Goal: Navigation & Orientation: Find specific page/section

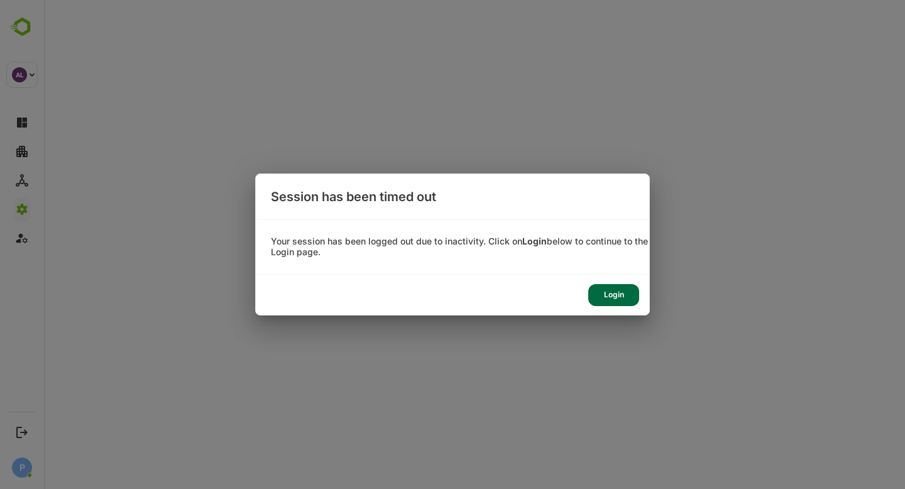
click at [611, 291] on div "Login" at bounding box center [613, 295] width 51 height 22
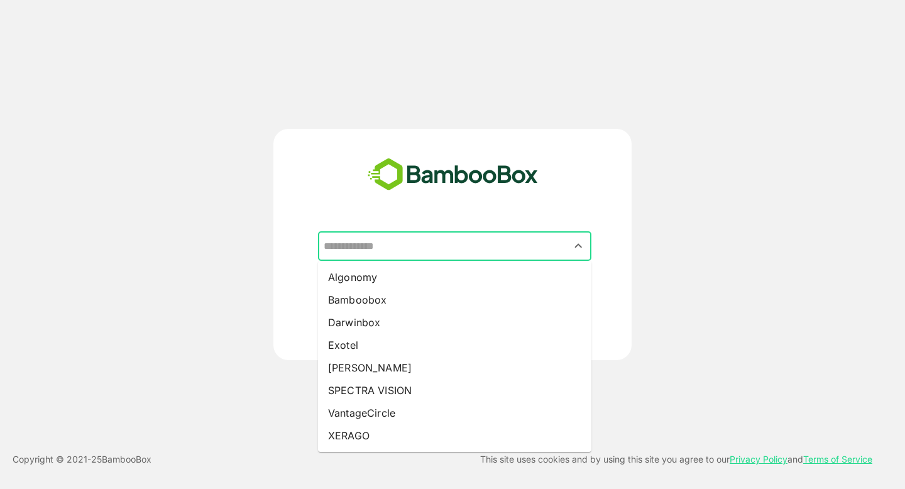
click at [416, 245] on input "text" at bounding box center [455, 246] width 268 height 24
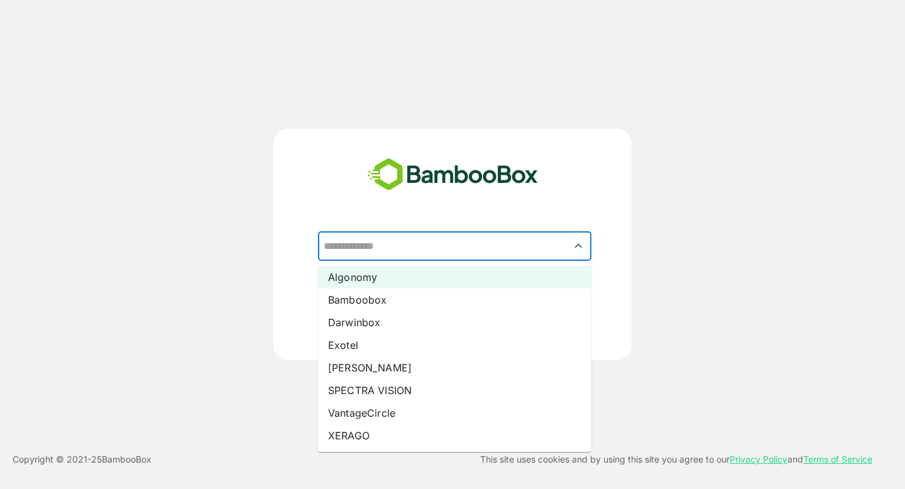
click at [385, 285] on li "Algonomy" at bounding box center [454, 277] width 273 height 23
type input "********"
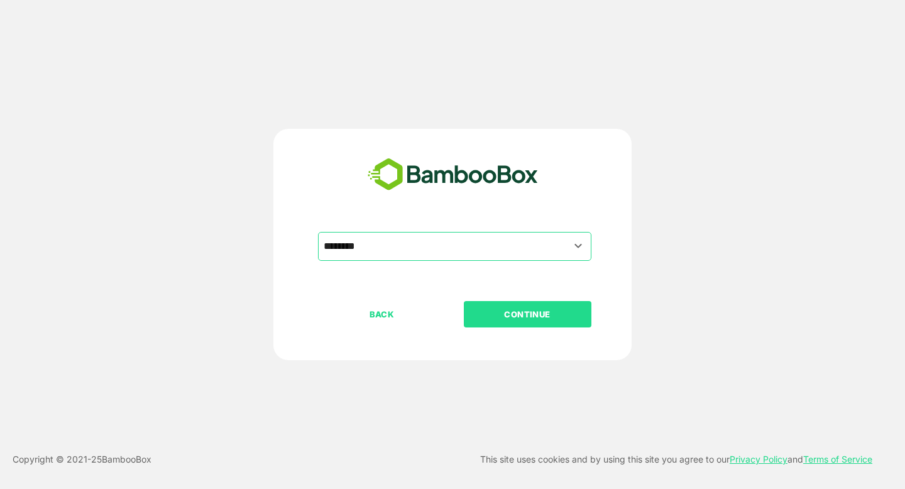
click at [494, 319] on p "CONTINUE" at bounding box center [528, 314] width 126 height 14
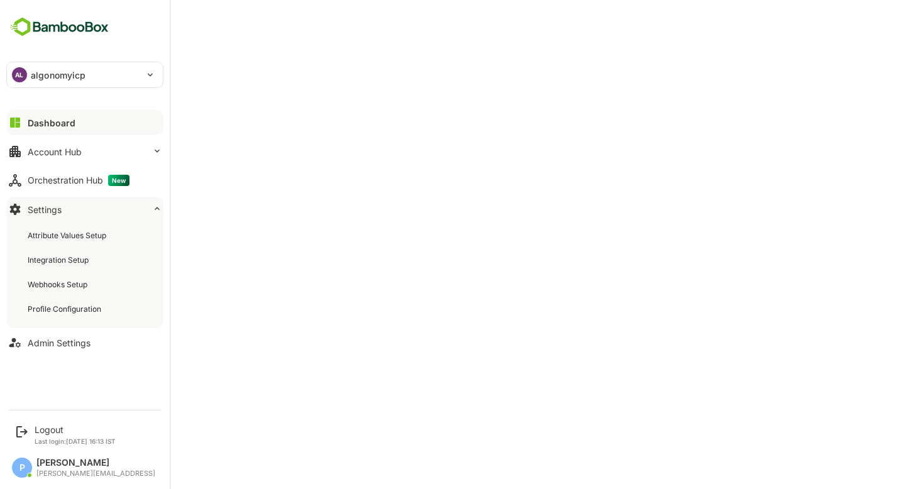
click at [62, 95] on div "**********" at bounding box center [85, 201] width 170 height 402
click at [43, 78] on p "algonomyicp" at bounding box center [58, 75] width 55 height 13
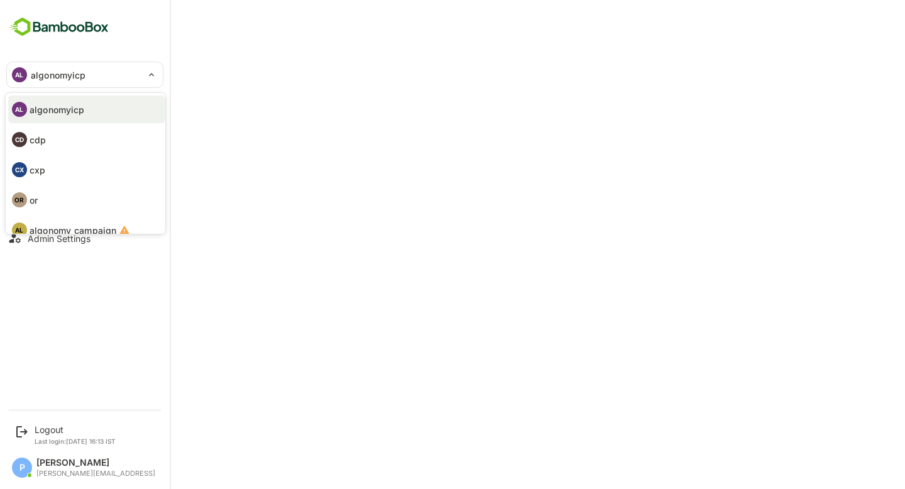
scroll to position [73, 0]
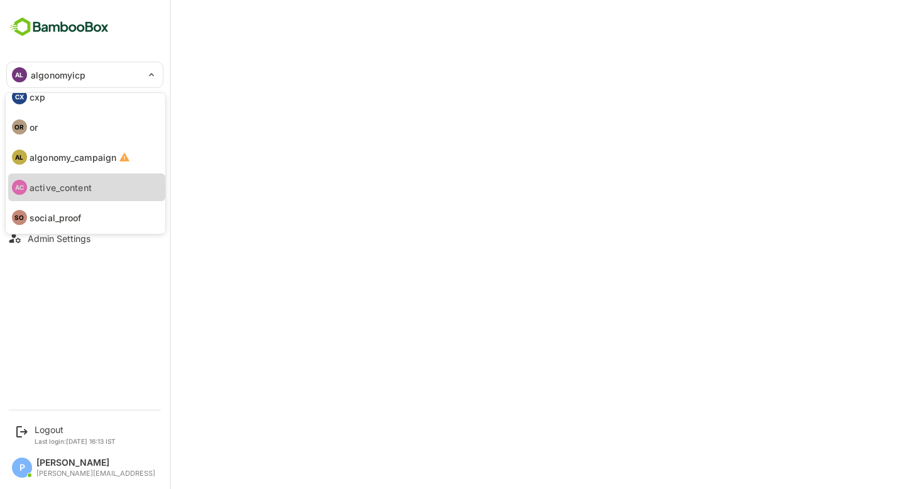
click at [62, 186] on p "active_content" at bounding box center [61, 187] width 62 height 13
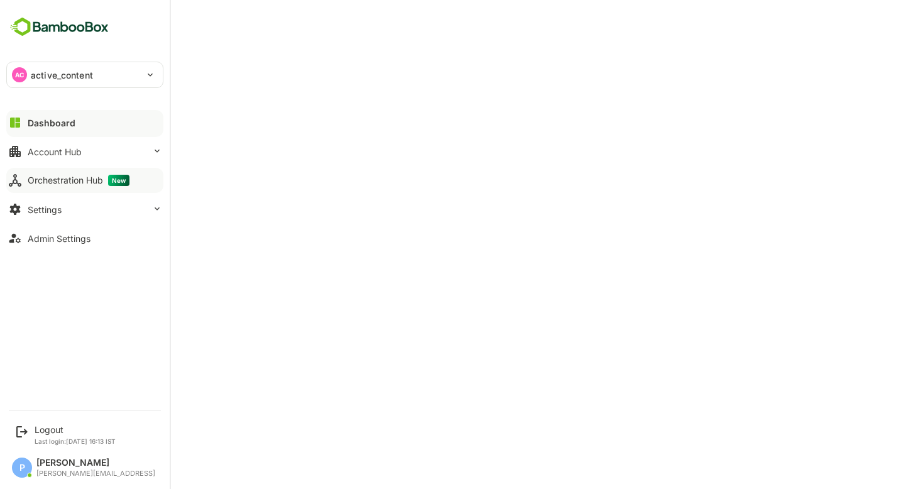
click at [71, 180] on div "Orchestration Hub New" at bounding box center [79, 180] width 102 height 11
click at [86, 118] on button "Dashboard" at bounding box center [84, 122] width 157 height 25
click at [32, 72] on p "active_content" at bounding box center [62, 75] width 62 height 13
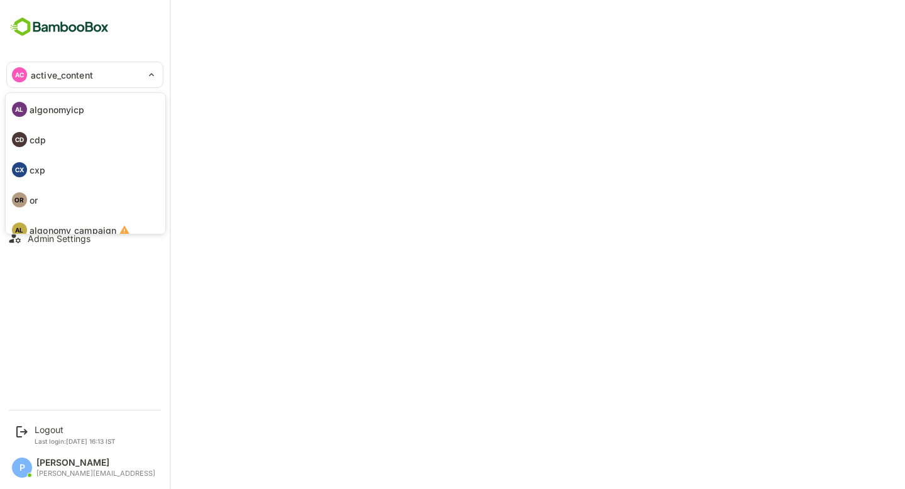
scroll to position [73, 0]
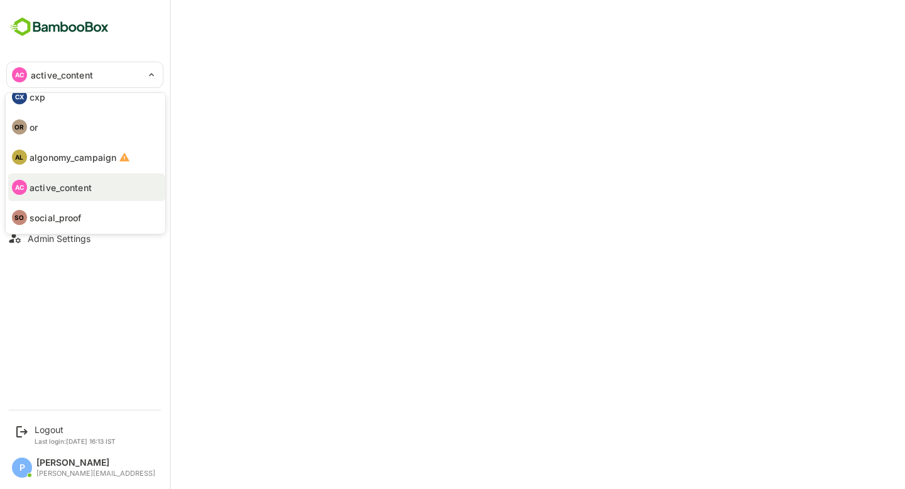
click at [57, 108] on li "CX cxp" at bounding box center [86, 97] width 157 height 28
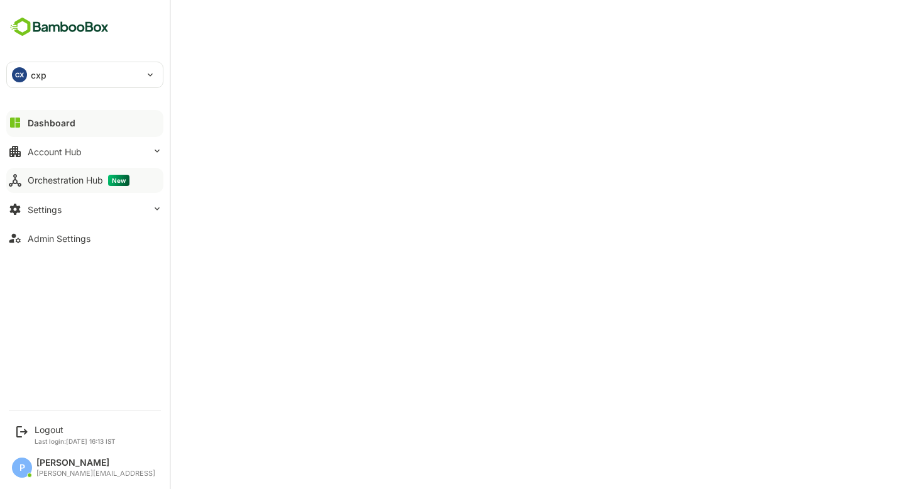
click at [67, 77] on div "CX cxp" at bounding box center [77, 74] width 141 height 25
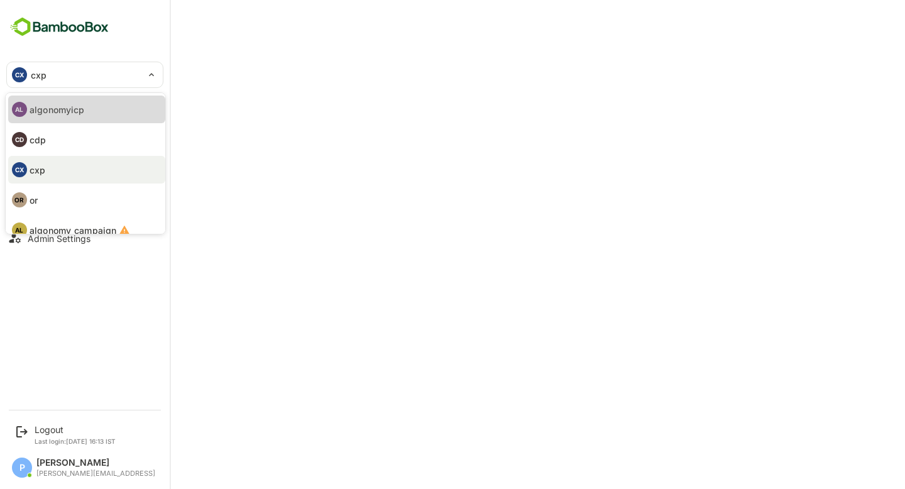
click at [88, 116] on li "AL algonomyicp" at bounding box center [86, 110] width 157 height 28
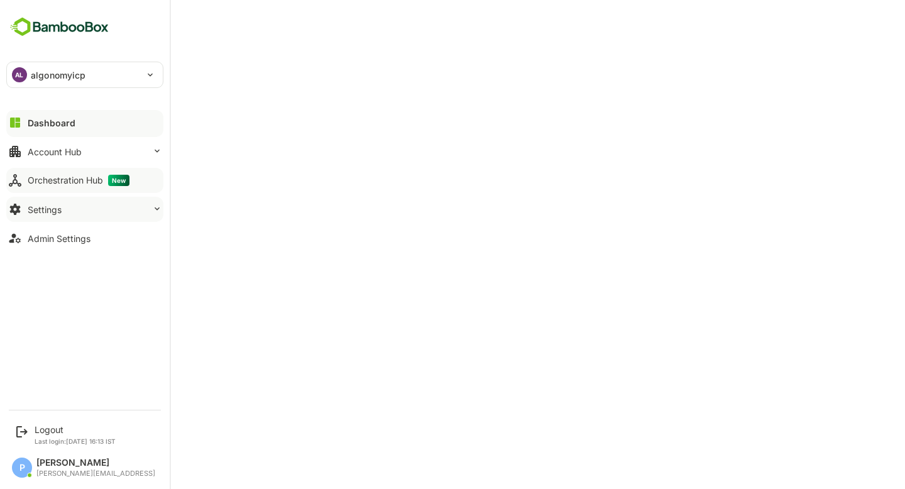
click at [55, 216] on button "Settings" at bounding box center [84, 209] width 157 height 25
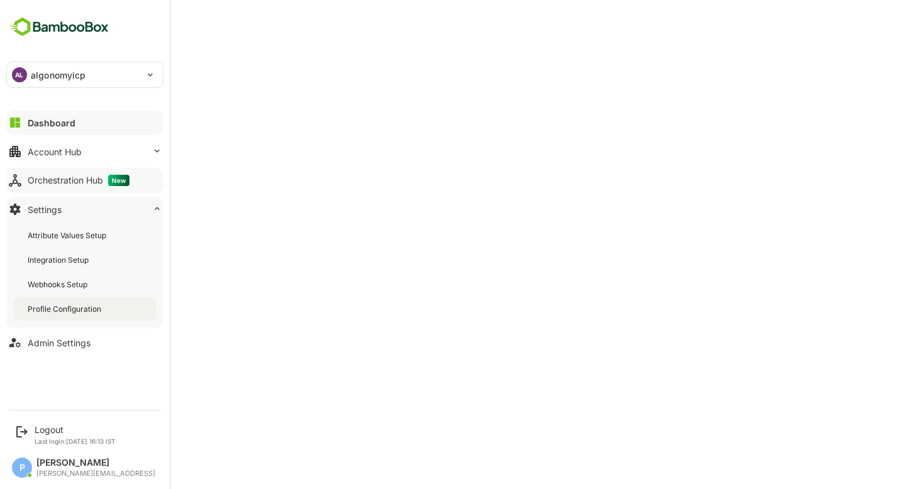
click at [77, 313] on div "Profile Configuration" at bounding box center [66, 309] width 76 height 11
click at [64, 114] on button "Dashboard" at bounding box center [84, 122] width 157 height 25
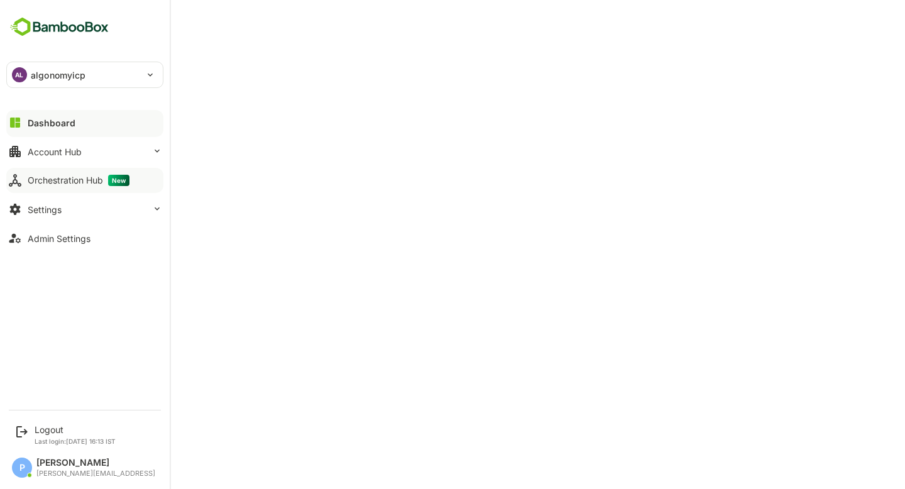
click at [41, 69] on p "algonomyicp" at bounding box center [58, 75] width 55 height 13
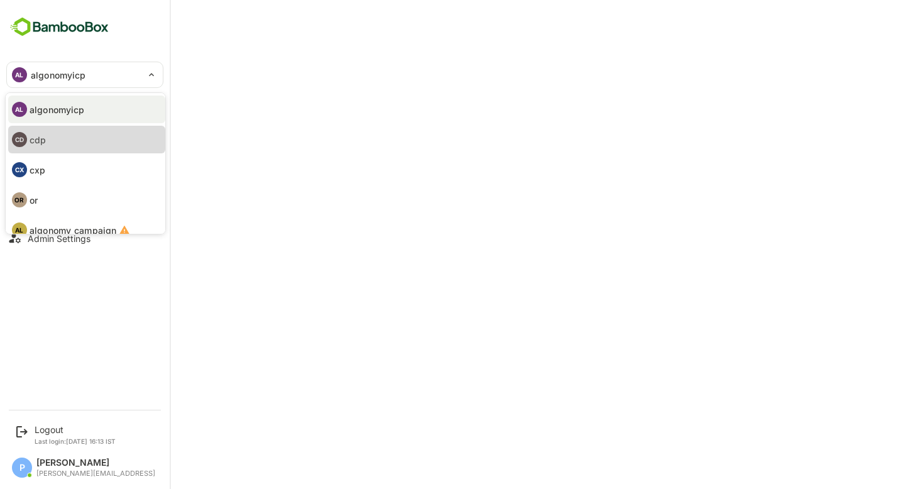
click at [60, 132] on li "CD cdp" at bounding box center [86, 140] width 157 height 28
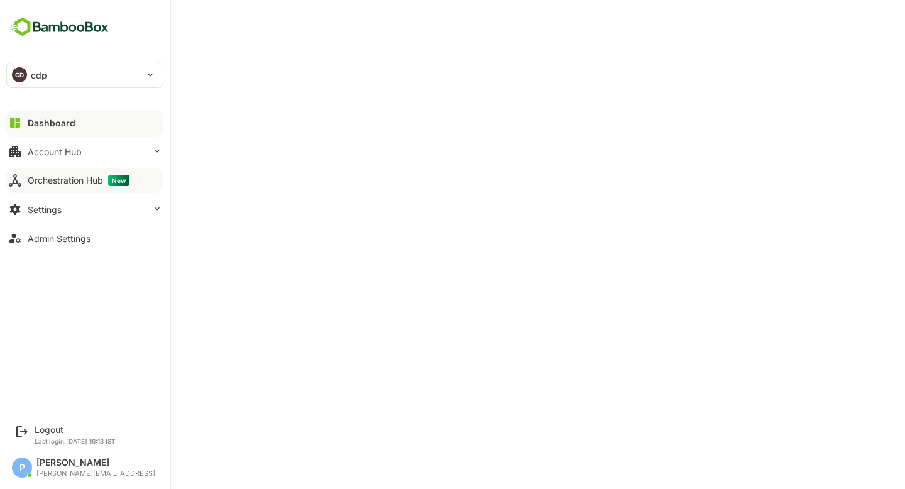
click at [130, 70] on div "CD cdp" at bounding box center [77, 74] width 141 height 25
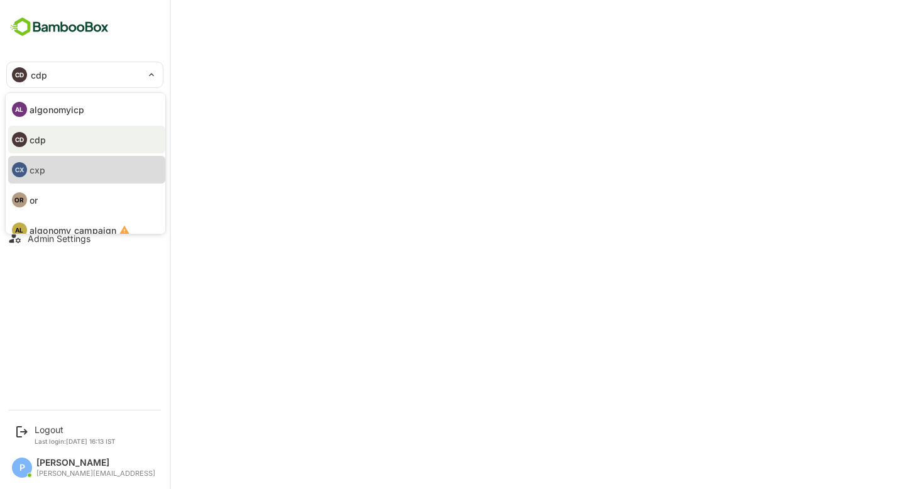
click at [77, 169] on li "CX cxp" at bounding box center [86, 170] width 157 height 28
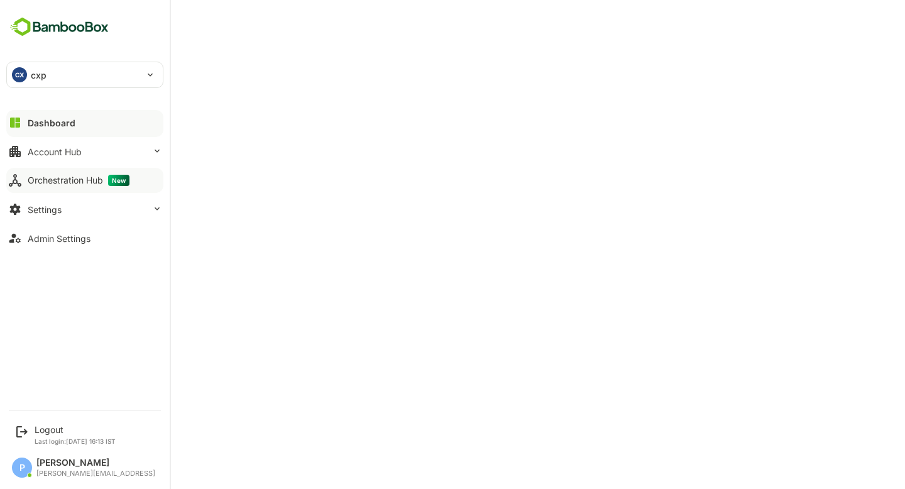
click at [69, 70] on div "CX cxp" at bounding box center [77, 74] width 141 height 25
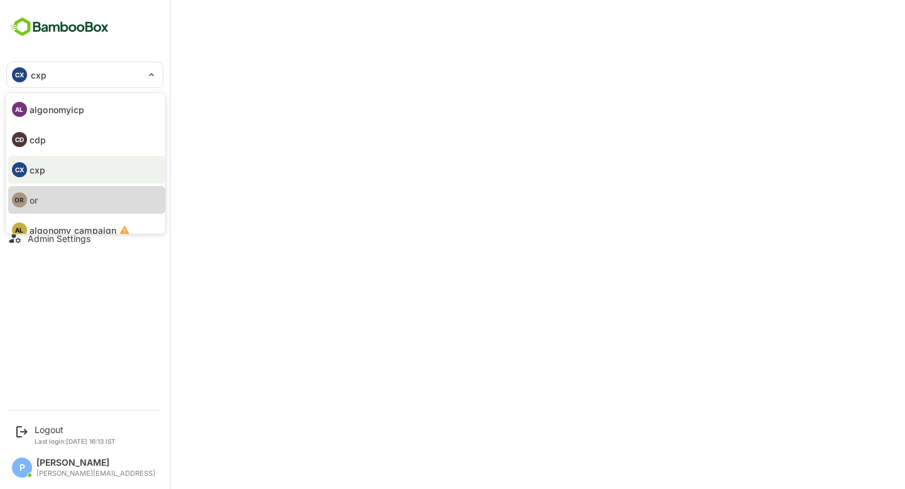
click at [69, 200] on li "OR or" at bounding box center [86, 200] width 157 height 28
type input "**"
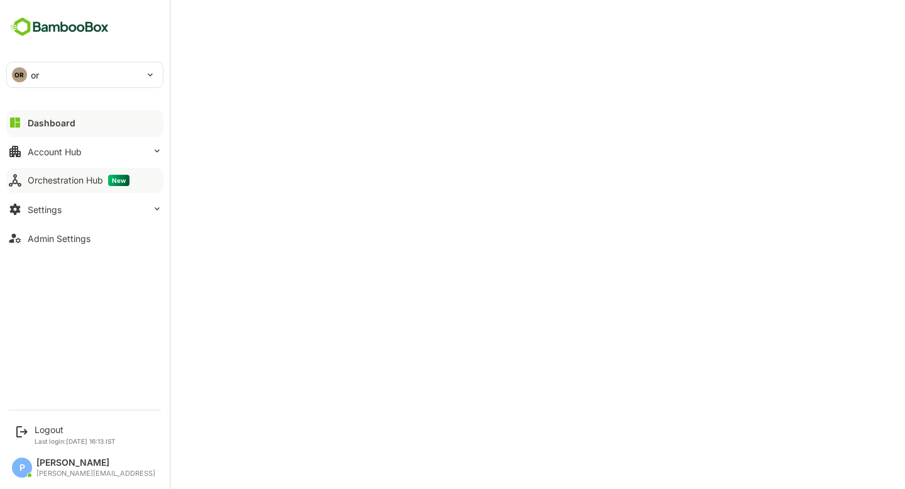
click at [32, 75] on p "or" at bounding box center [35, 75] width 8 height 13
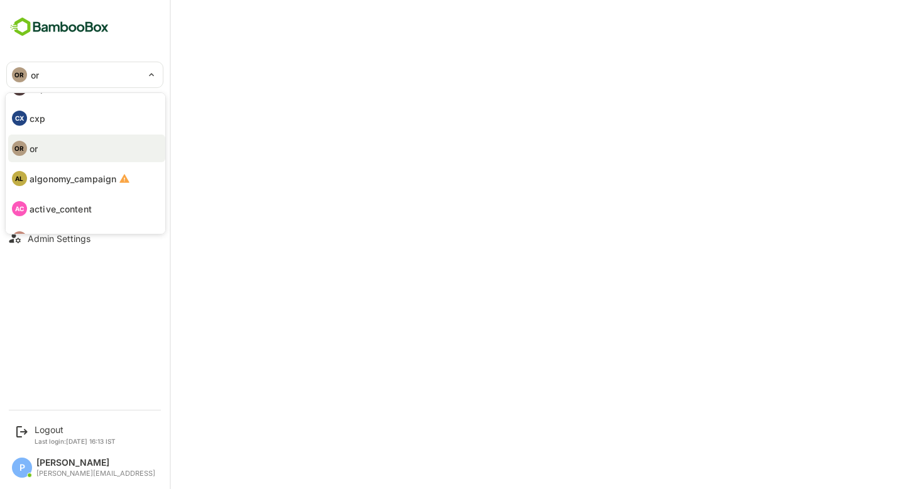
scroll to position [67, 0]
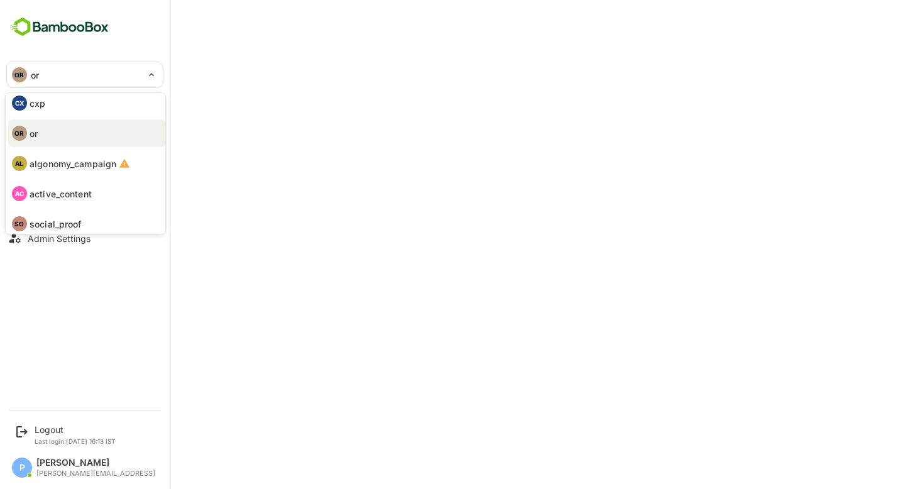
click at [69, 199] on p "active_content" at bounding box center [61, 193] width 62 height 13
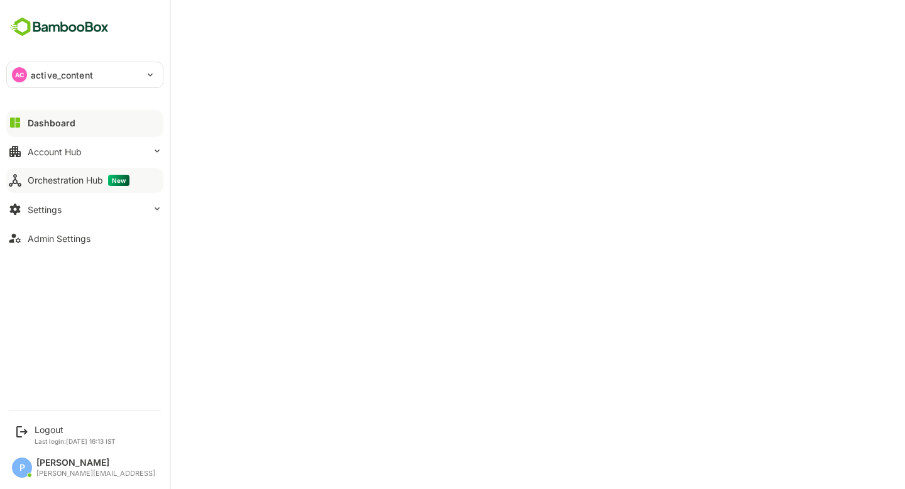
click at [91, 75] on p "active_content" at bounding box center [62, 75] width 62 height 13
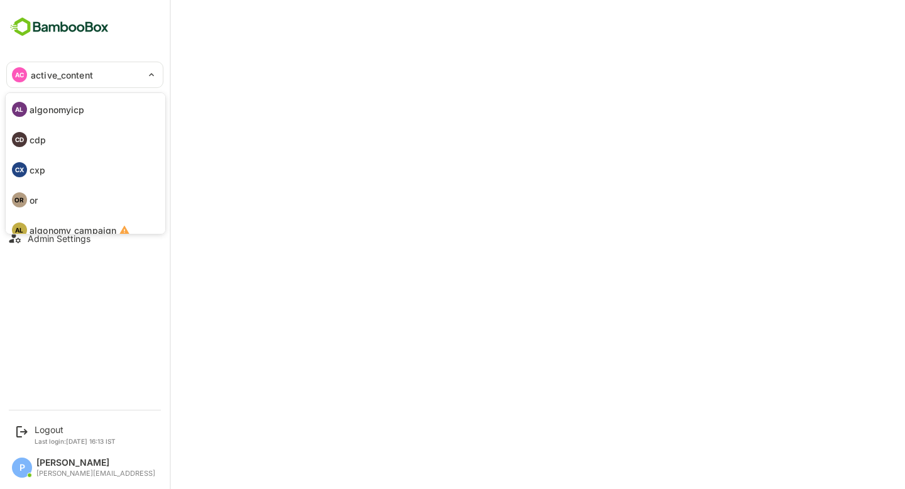
scroll to position [73, 0]
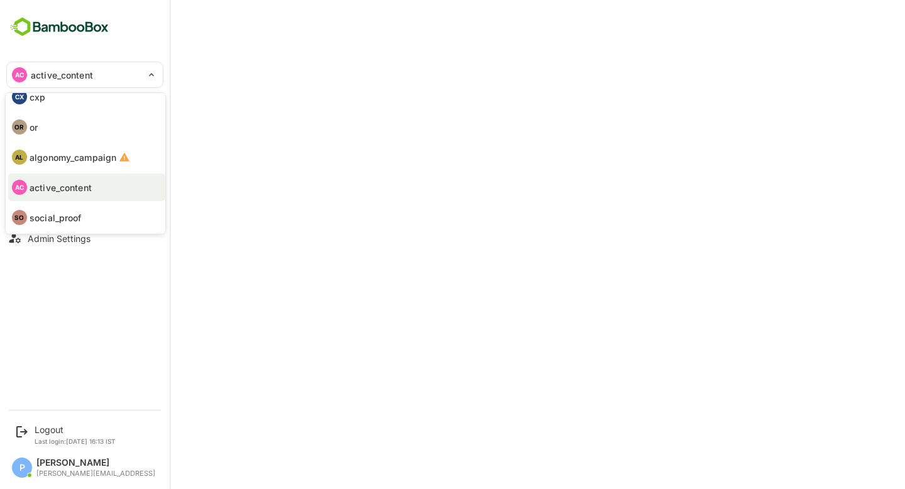
click at [73, 212] on p "social_proof" at bounding box center [56, 217] width 52 height 13
